Goal: Task Accomplishment & Management: Use online tool/utility

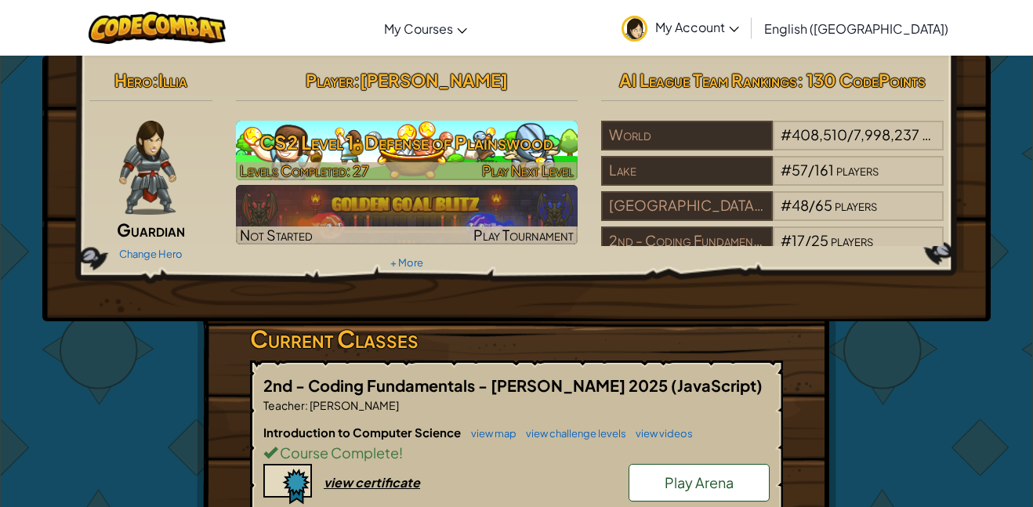
click at [500, 151] on h3 "CS2 Level 1: Defense of Plainswood" at bounding box center [407, 142] width 343 height 35
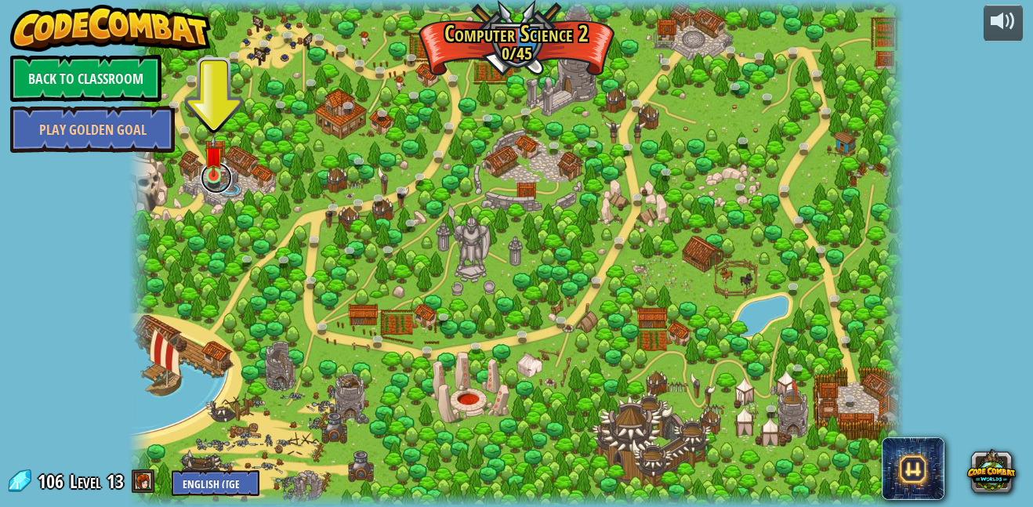
click at [205, 186] on link at bounding box center [216, 177] width 31 height 31
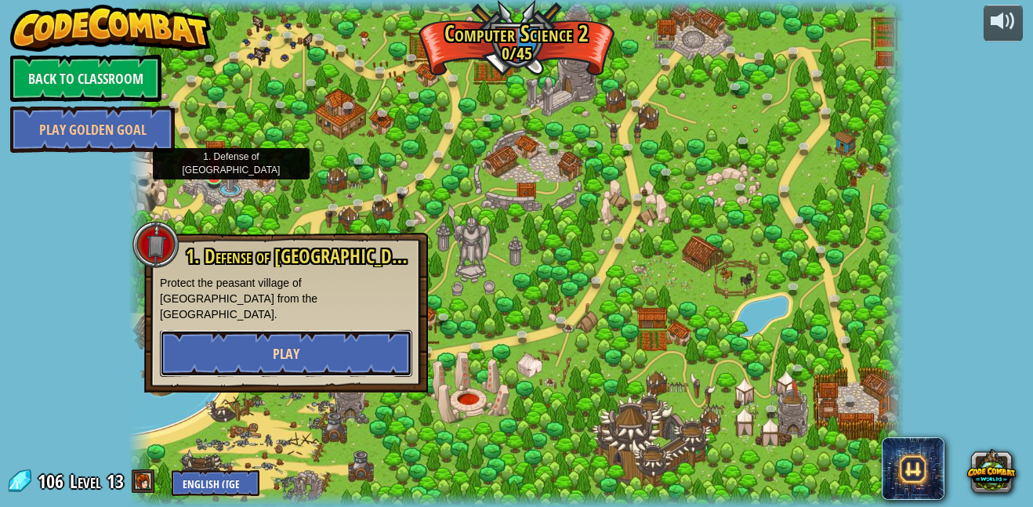
click at [362, 341] on button "Play" at bounding box center [286, 353] width 252 height 47
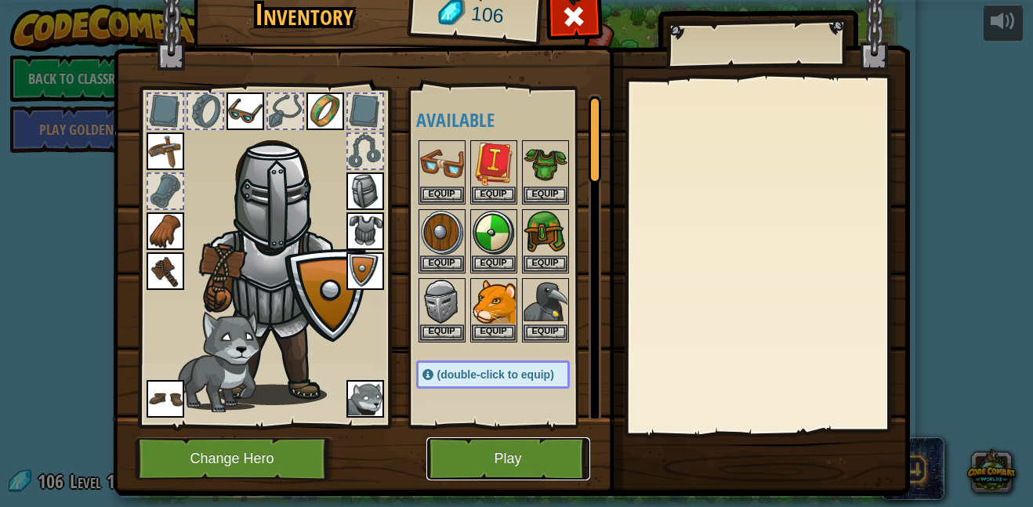
click at [512, 472] on button "Play" at bounding box center [508, 458] width 164 height 43
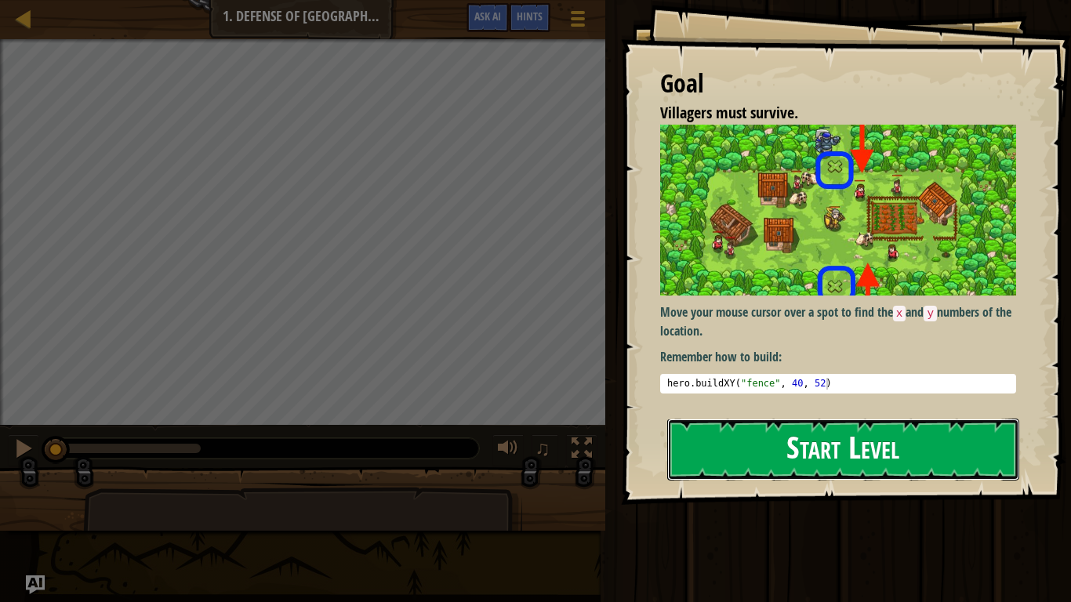
click at [822, 421] on button "Start Level" at bounding box center [843, 450] width 352 height 62
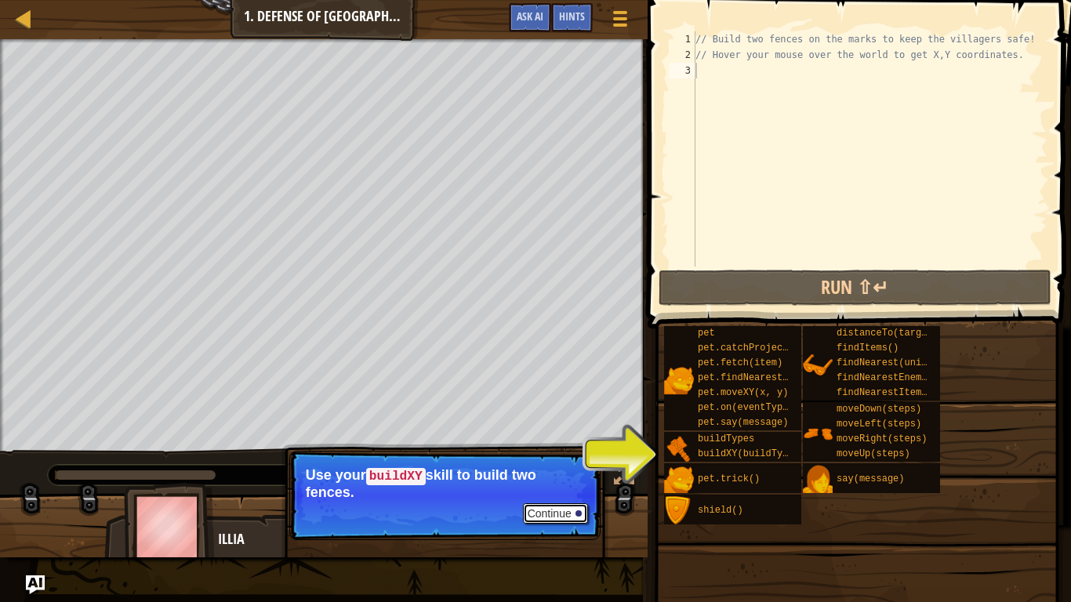
click at [561, 506] on button "Continue" at bounding box center [555, 513] width 65 height 20
